Goal: Participate in discussion

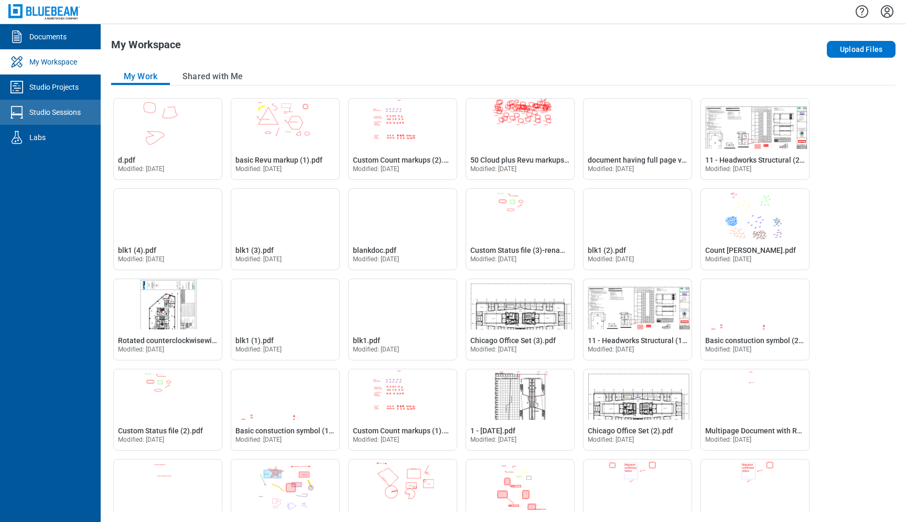
click at [61, 111] on div "Studio Sessions" at bounding box center [54, 112] width 51 height 10
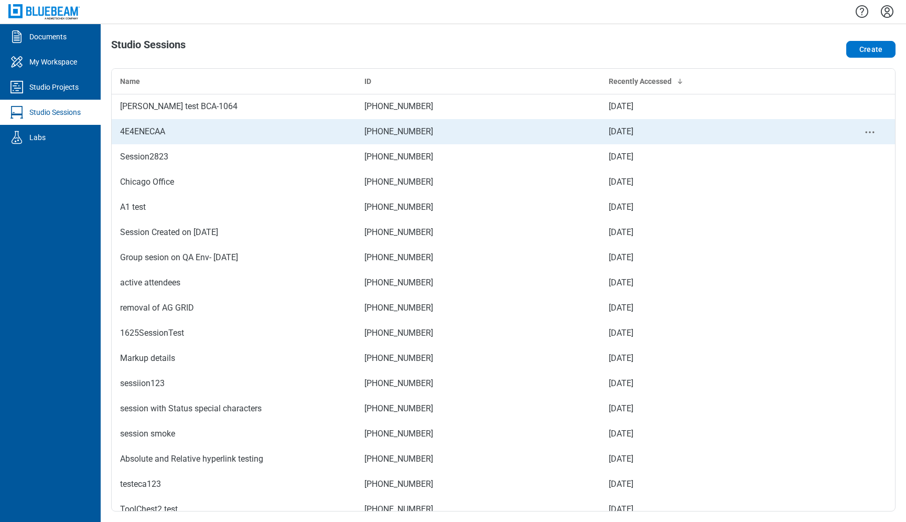
click at [211, 132] on div "4E4ENECAA" at bounding box center [234, 131] width 228 height 13
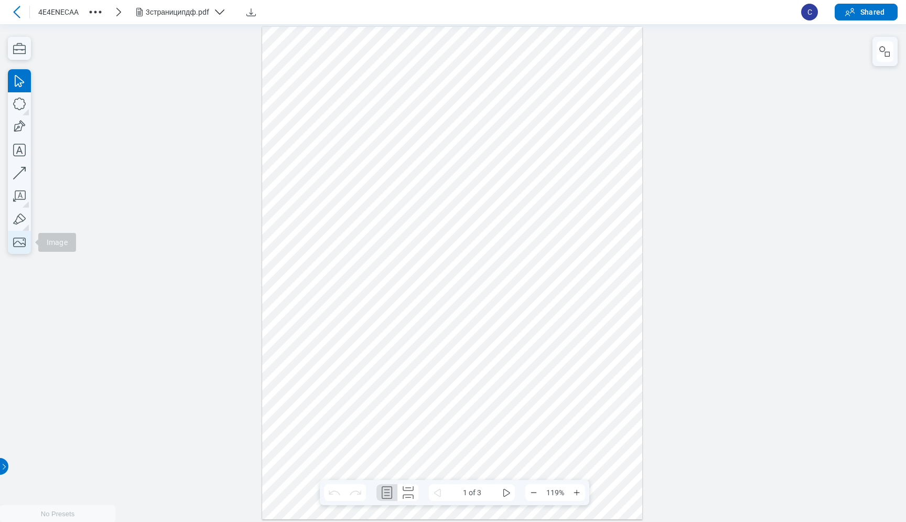
click at [23, 243] on icon "button" at bounding box center [19, 242] width 13 height 9
drag, startPoint x: 347, startPoint y: 117, endPoint x: 421, endPoint y: 204, distance: 114.2
click at [421, 204] on div at bounding box center [452, 272] width 381 height 493
